Goal: Information Seeking & Learning: Learn about a topic

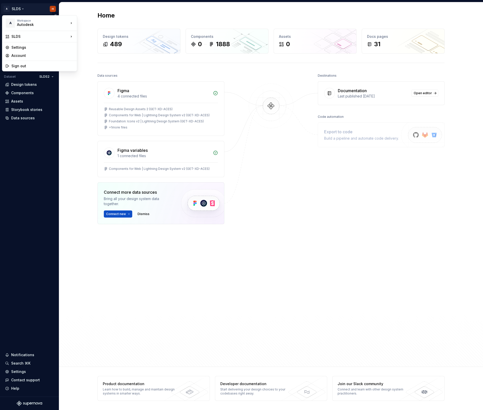
click at [21, 7] on html "A SLDS H Version Current draft Home Documentation Analytics Code automation Dat…" at bounding box center [241, 205] width 483 height 410
click at [93, 53] on div "Weave Brand Extended" at bounding box center [105, 54] width 41 height 5
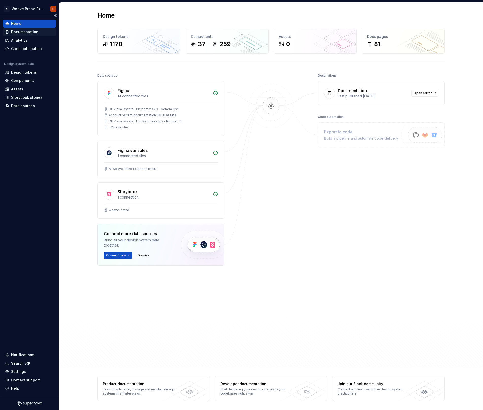
click at [25, 33] on div "Documentation" at bounding box center [24, 31] width 27 height 5
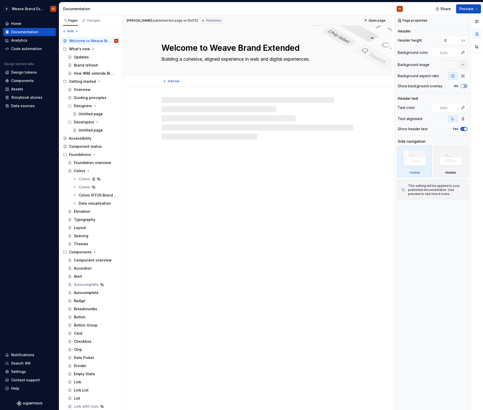
click at [180, 49] on textarea "Welcome to Weave Brand Extended" at bounding box center [257, 48] width 192 height 12
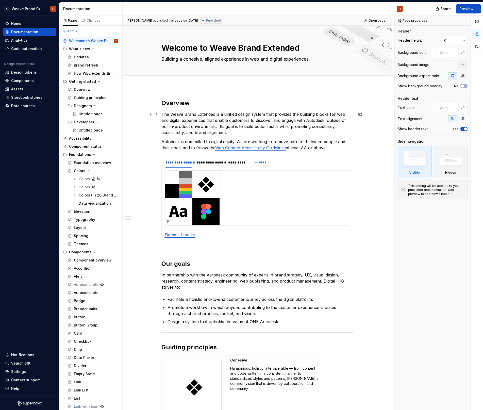
click at [209, 120] on p "The Weave Brand Extended is a unified design system that provides the building …" at bounding box center [258, 123] width 192 height 24
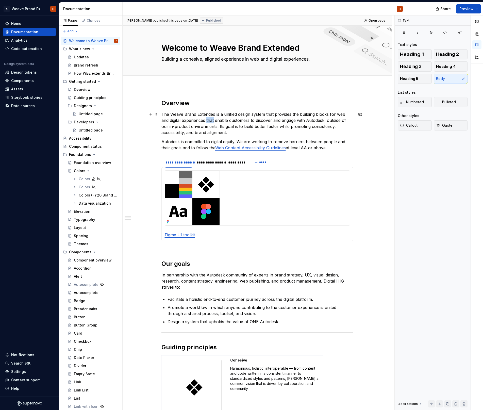
click at [209, 120] on p "The Weave Brand Extended is a unified design system that provides the building …" at bounding box center [258, 123] width 192 height 24
click at [199, 116] on p "The Weave Brand Extended is a unified design system that provides the building …" at bounding box center [258, 123] width 192 height 24
type textarea "*"
